Goal: Contribute content: Contribute content

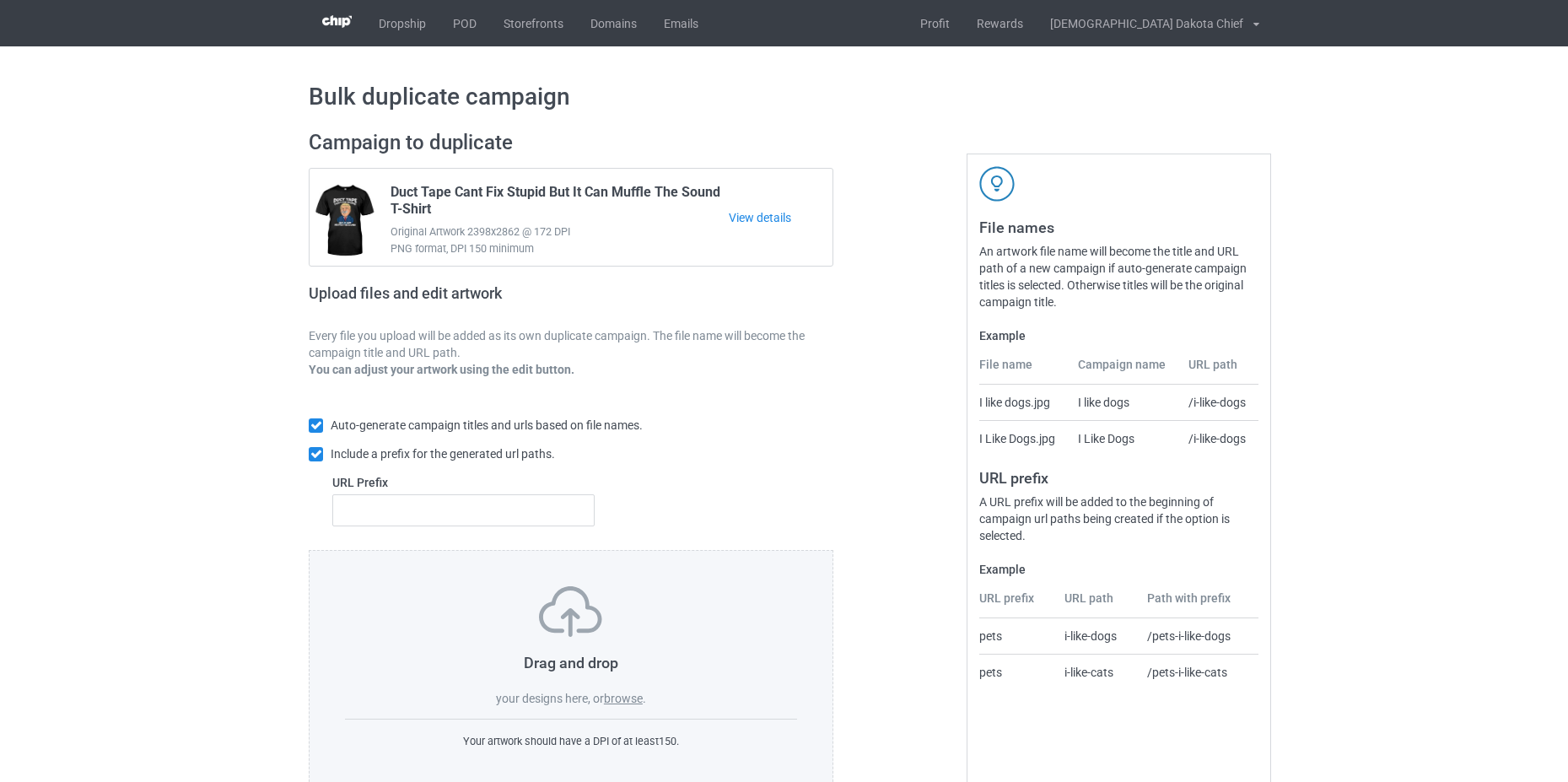
click at [622, 694] on label "browse" at bounding box center [623, 698] width 39 height 13
click at [0, 0] on input "browse" at bounding box center [0, 0] width 0 height 0
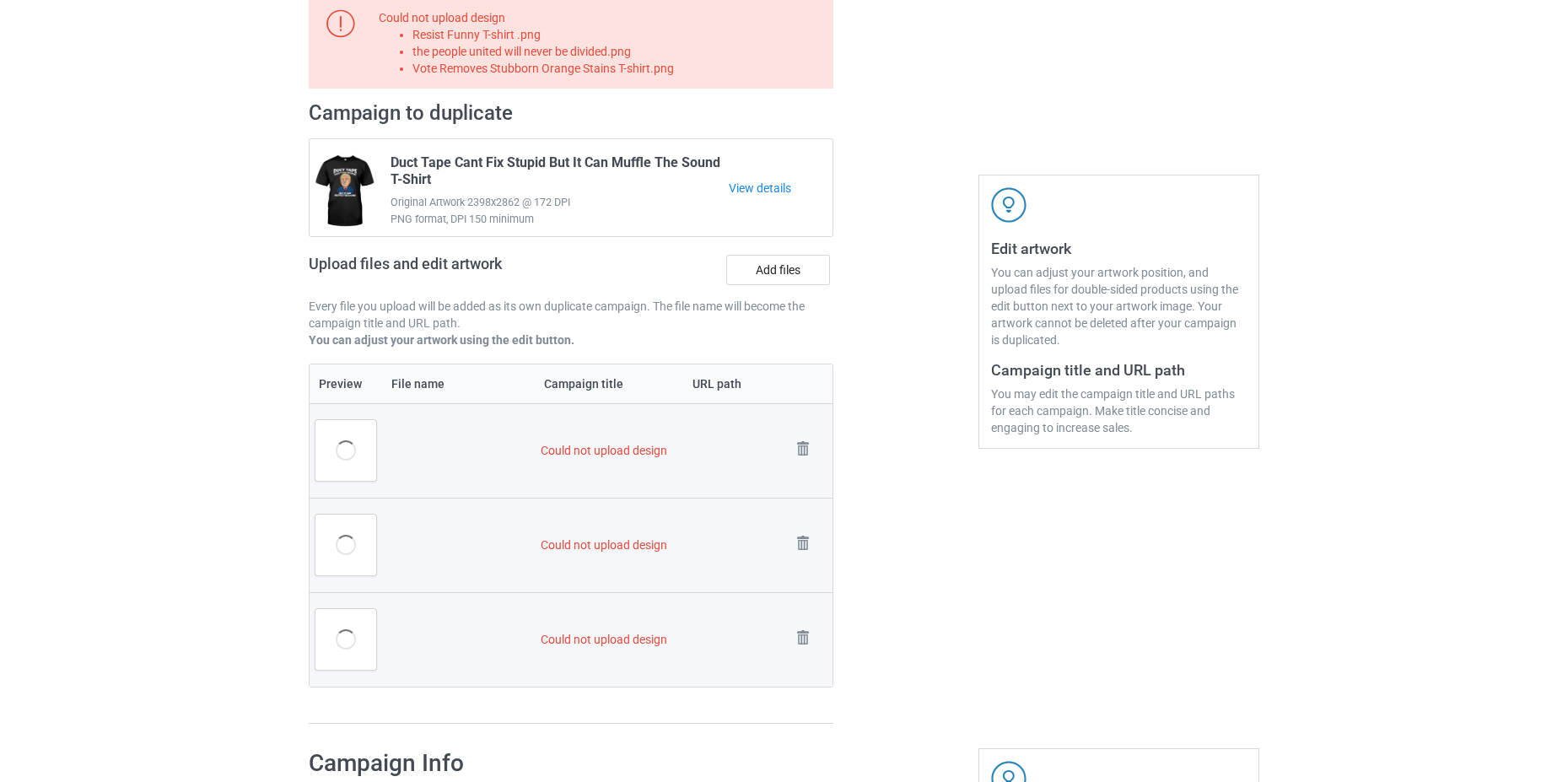
scroll to position [103, 0]
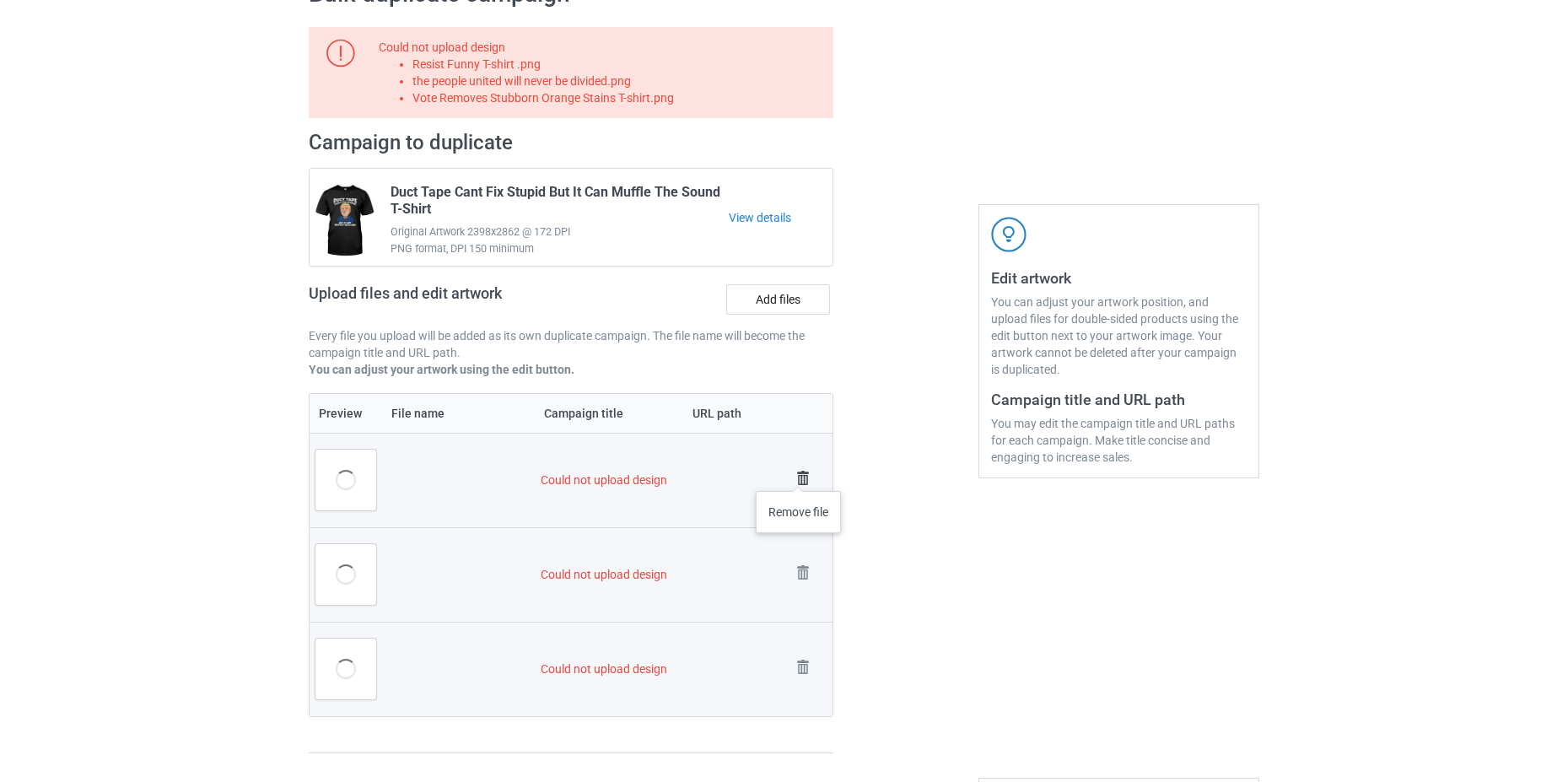
click at [799, 474] on img at bounding box center [803, 478] width 23 height 23
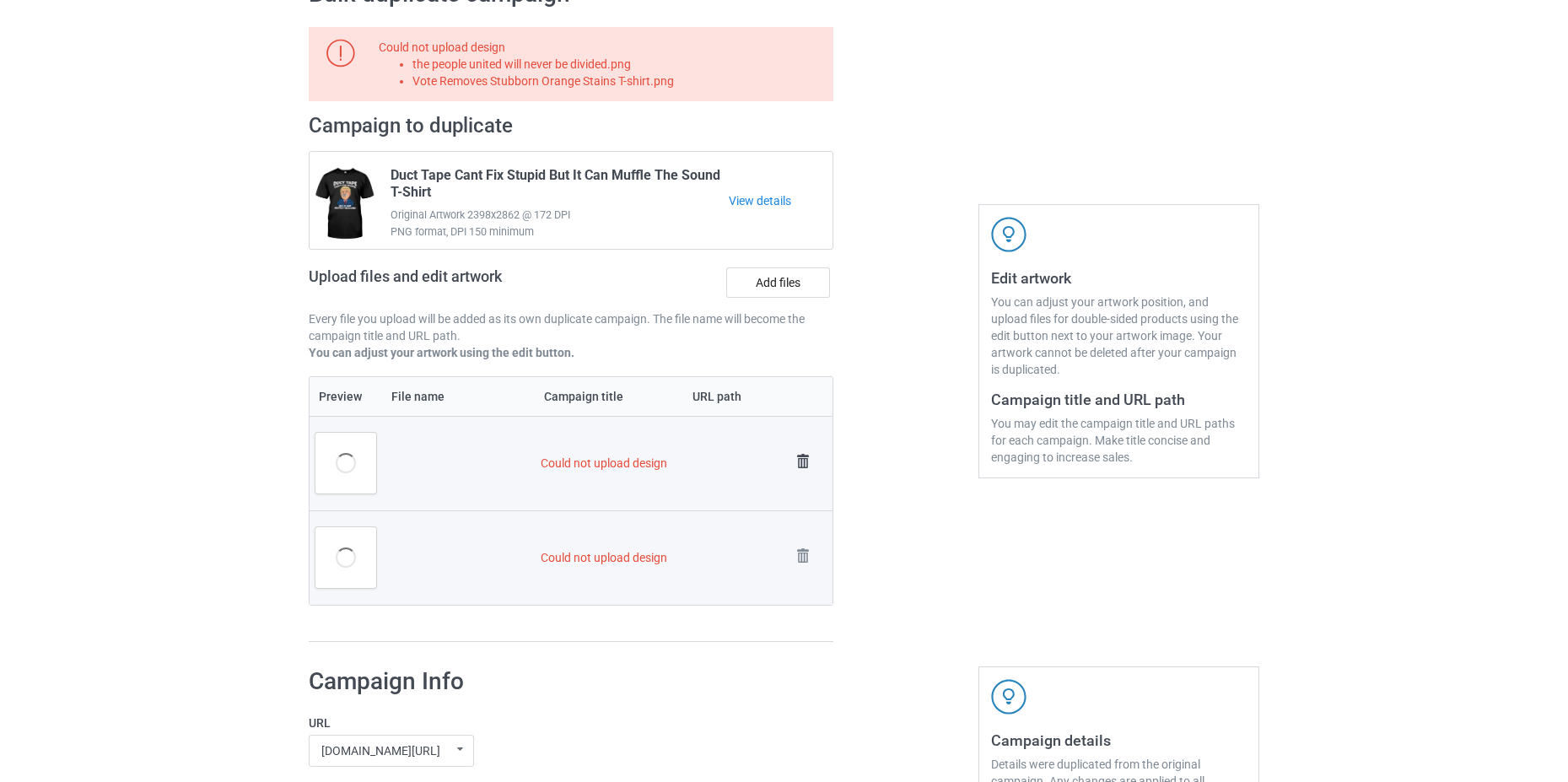
click at [807, 468] on img at bounding box center [803, 461] width 23 height 23
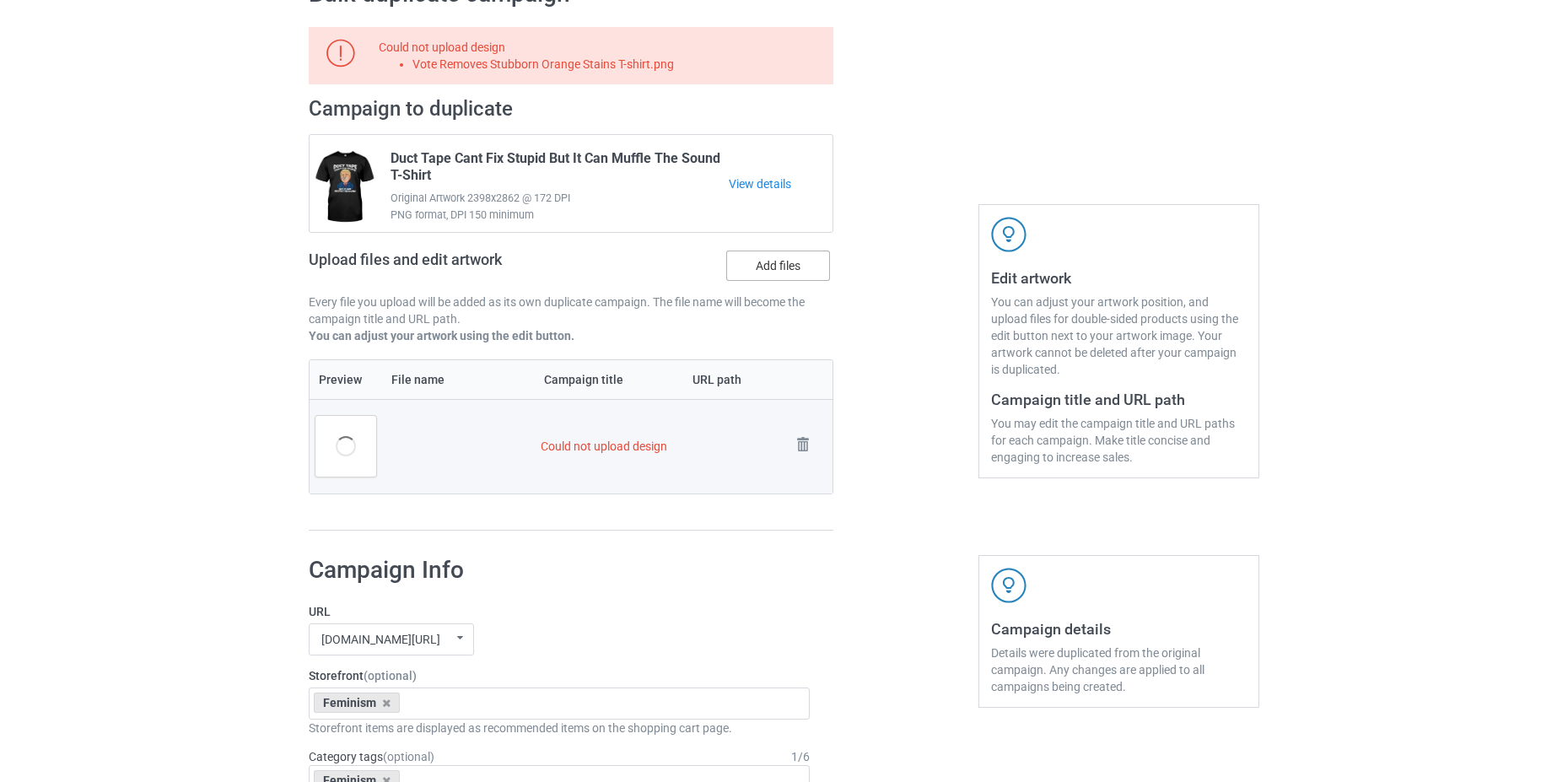
click at [782, 280] on label "Add files" at bounding box center [779, 266] width 104 height 30
click at [0, 0] on input "Add files" at bounding box center [0, 0] width 0 height 0
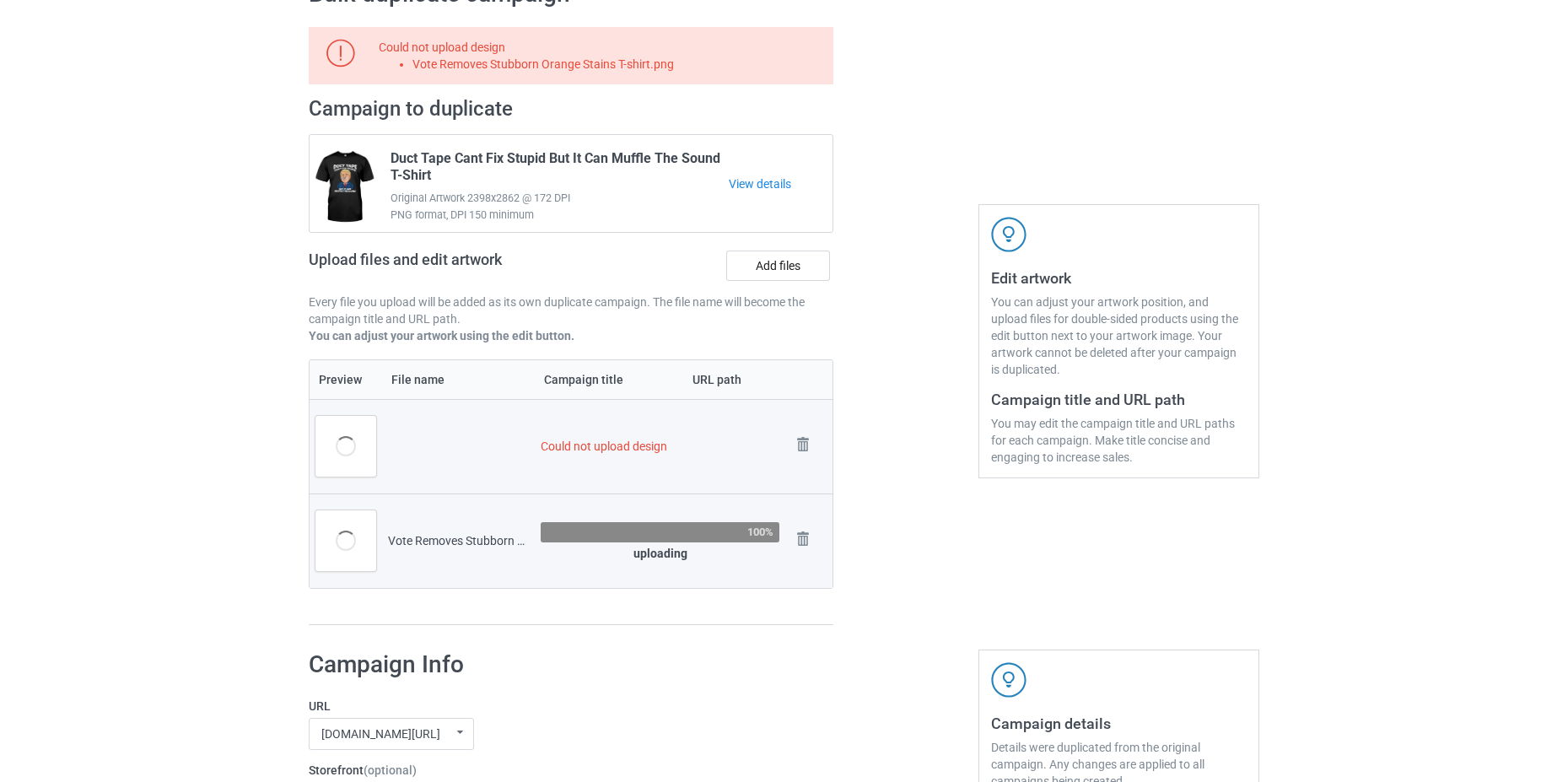
click at [355, 548] on div at bounding box center [346, 540] width 21 height 21
click at [340, 544] on div at bounding box center [346, 540] width 21 height 21
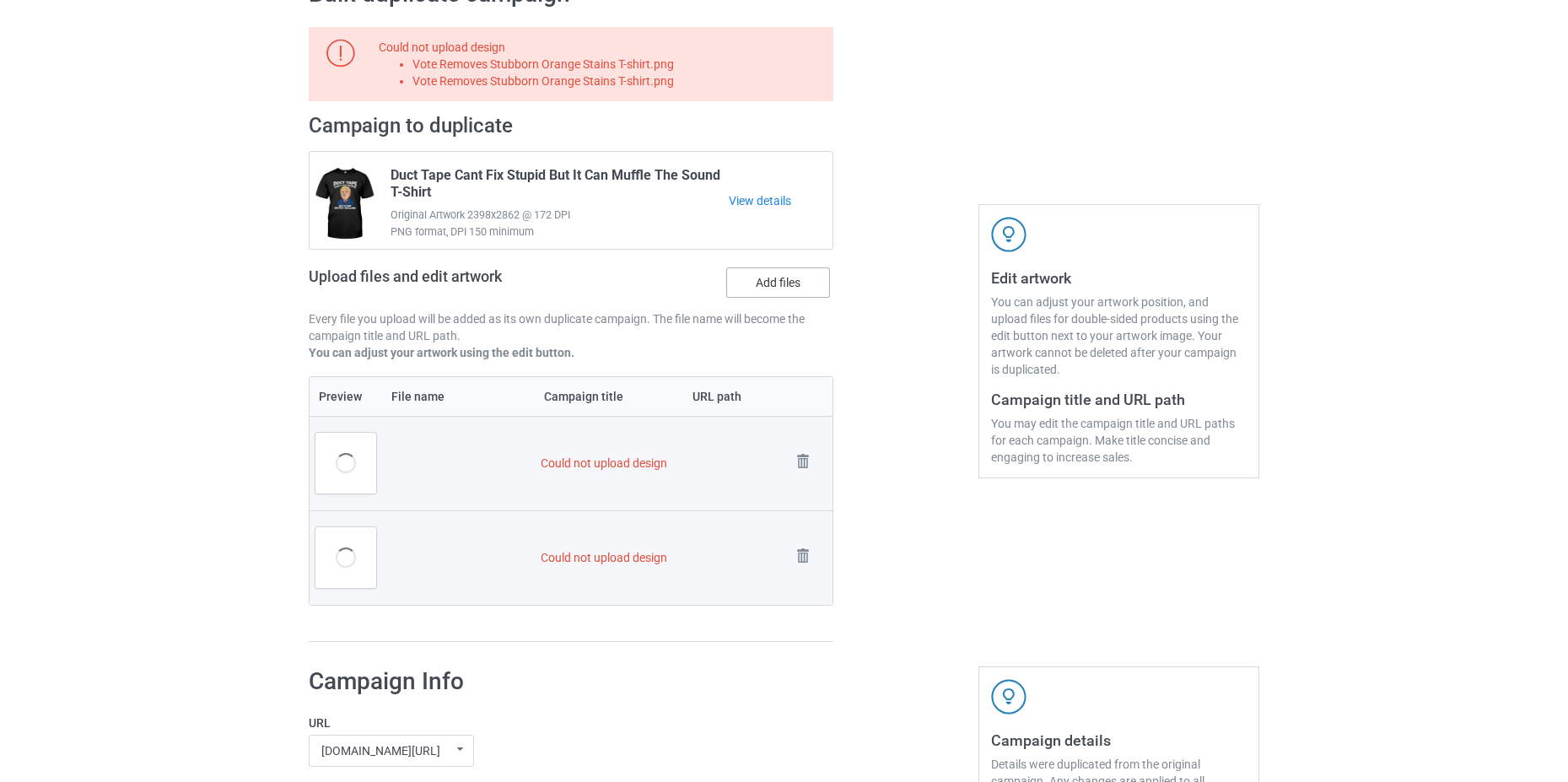
click at [780, 287] on label "Add files" at bounding box center [779, 282] width 104 height 30
click at [0, 0] on input "Add files" at bounding box center [0, 0] width 0 height 0
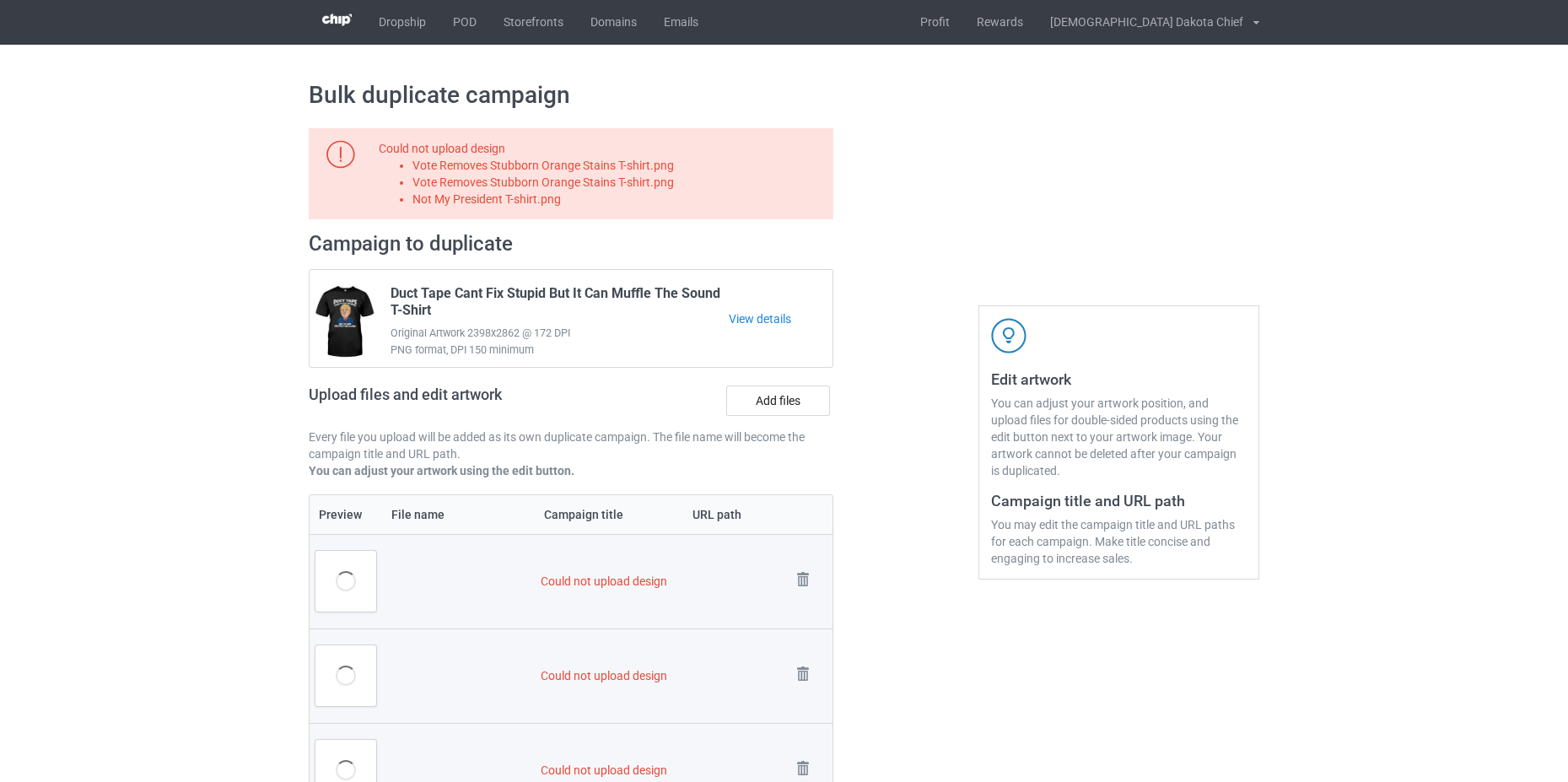
scroll to position [0, 0]
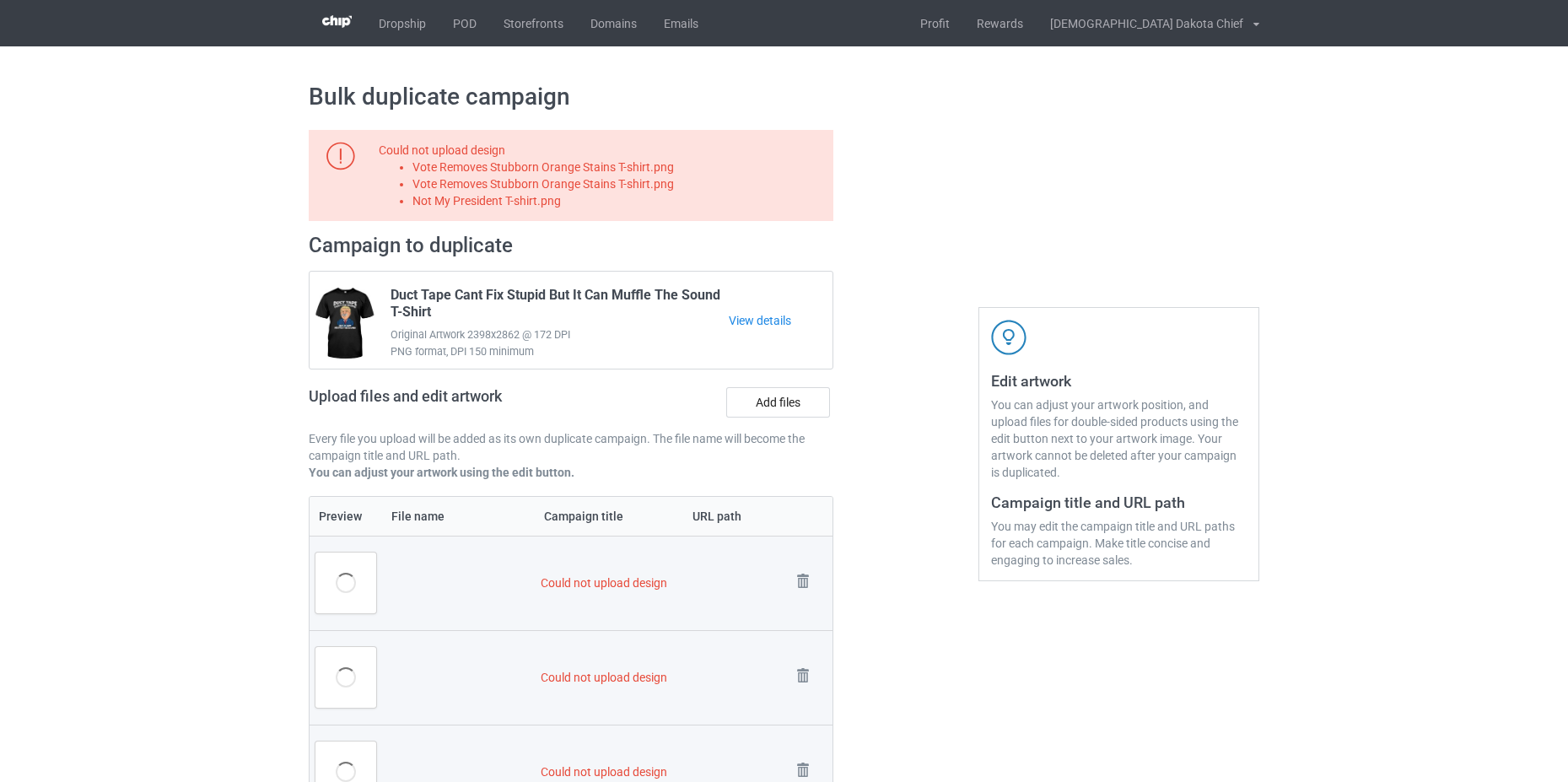
click at [1229, 40] on div "[DEMOGRAPHIC_DATA] Dakota Chief" at bounding box center [1140, 23] width 207 height 42
click at [1216, 126] on div "Logout" at bounding box center [1204, 122] width 108 height 30
